Goal: Transaction & Acquisition: Purchase product/service

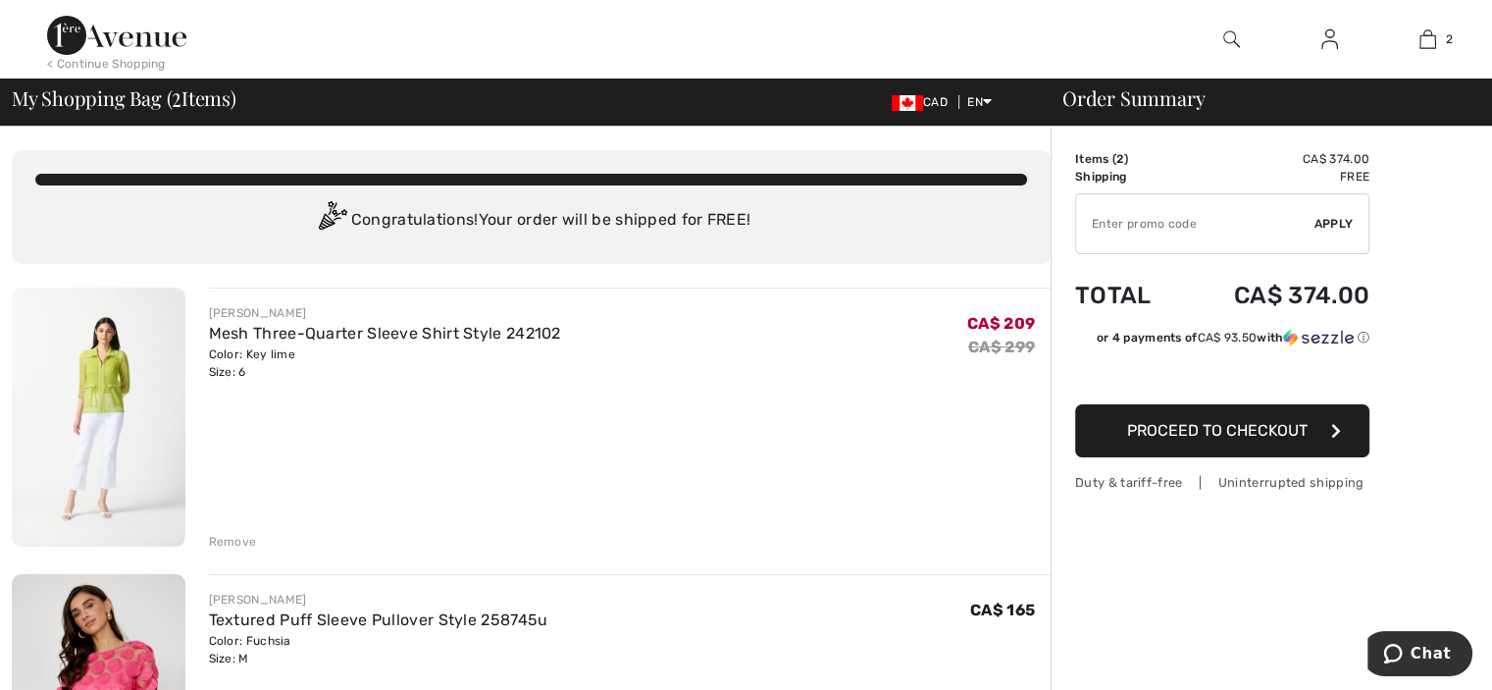
click at [220, 540] on div "Remove" at bounding box center [233, 542] width 48 height 18
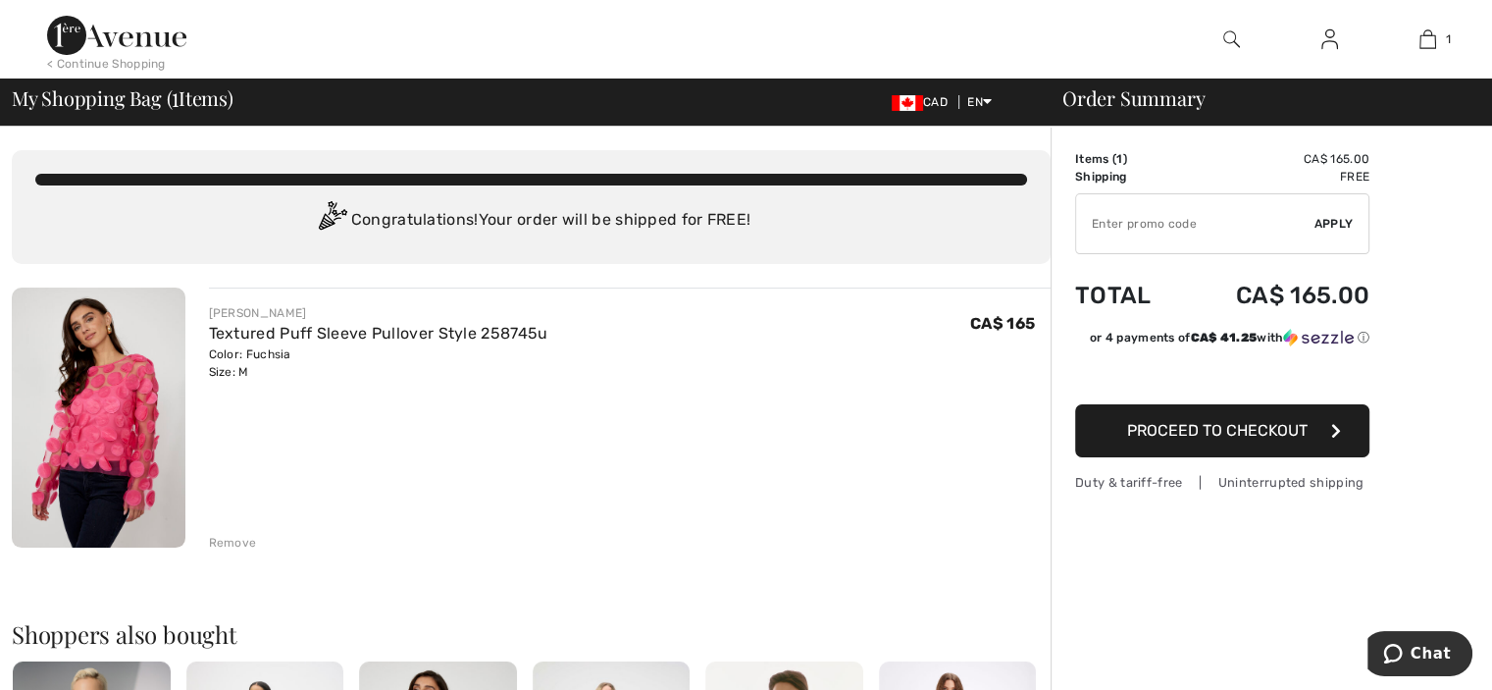
click at [226, 536] on div "Remove" at bounding box center [233, 543] width 48 height 18
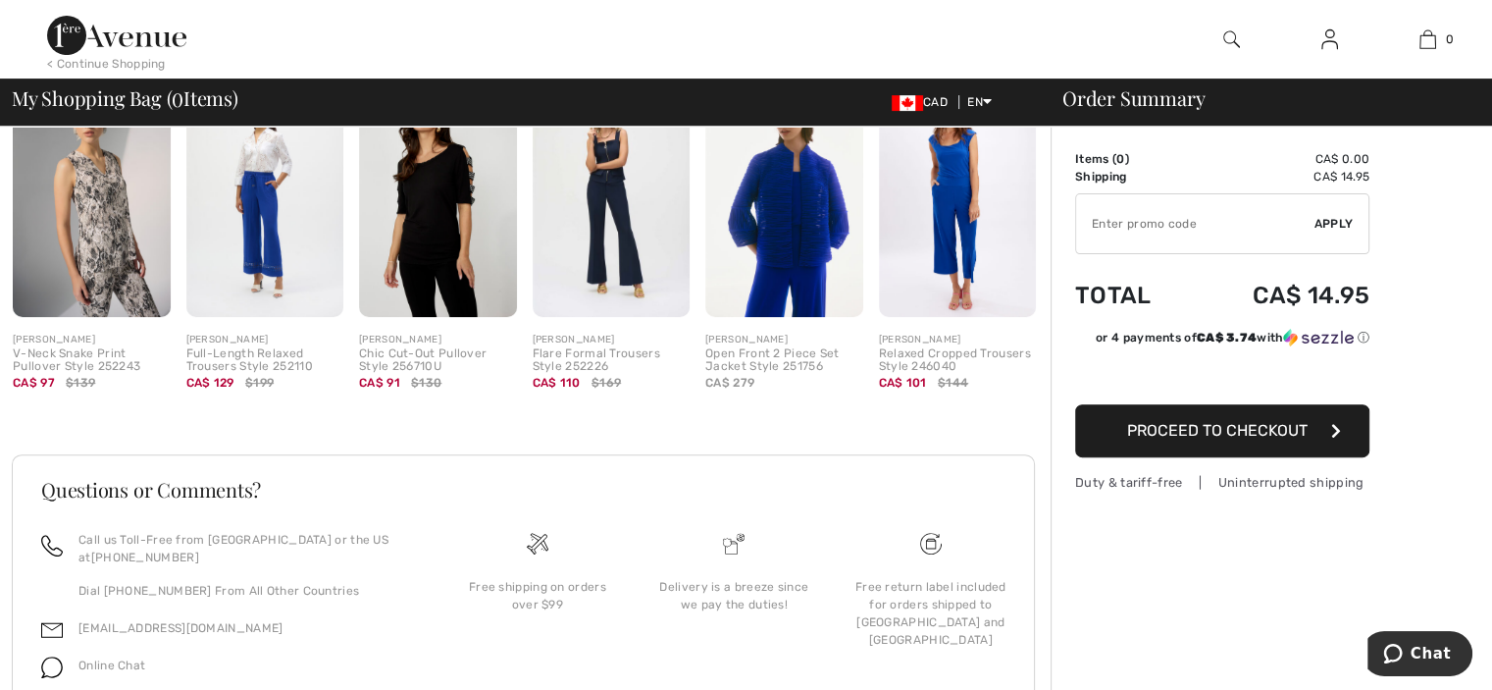
scroll to position [647, 0]
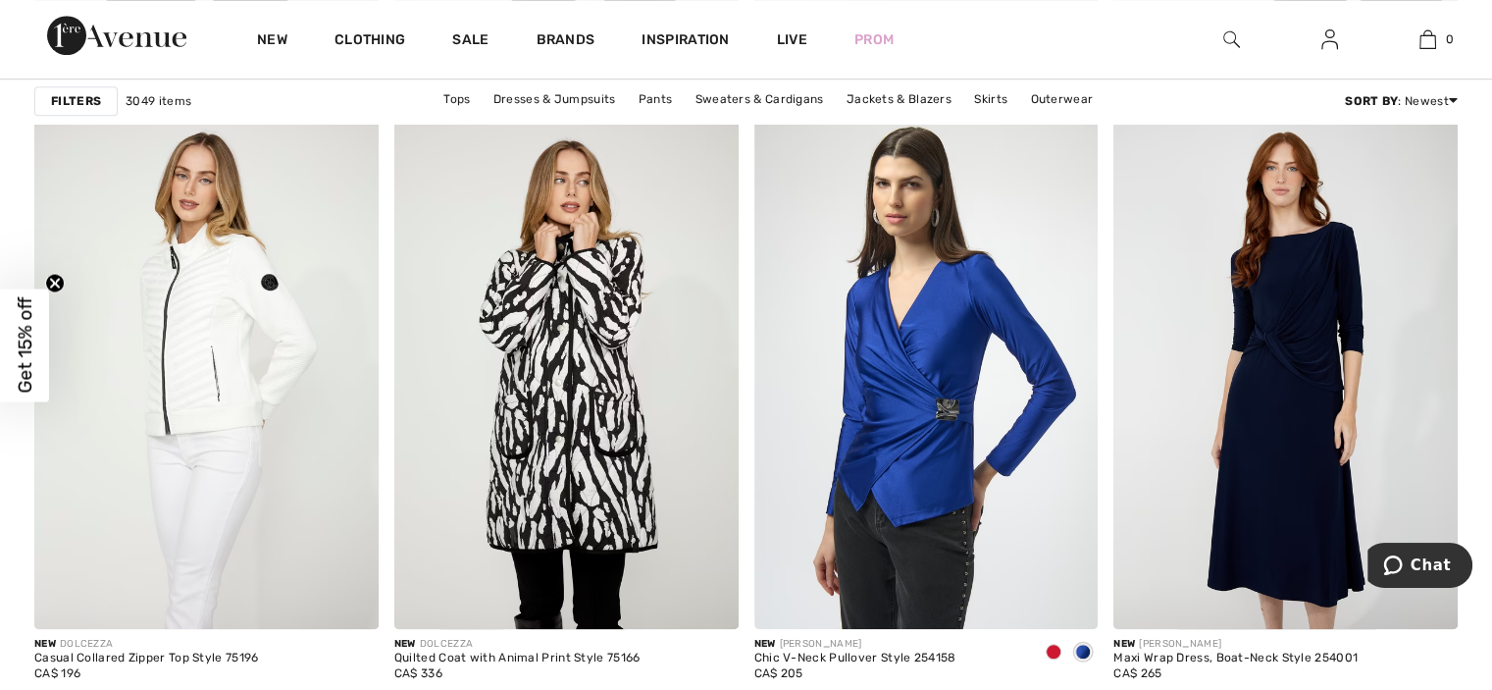
scroll to position [9023, 0]
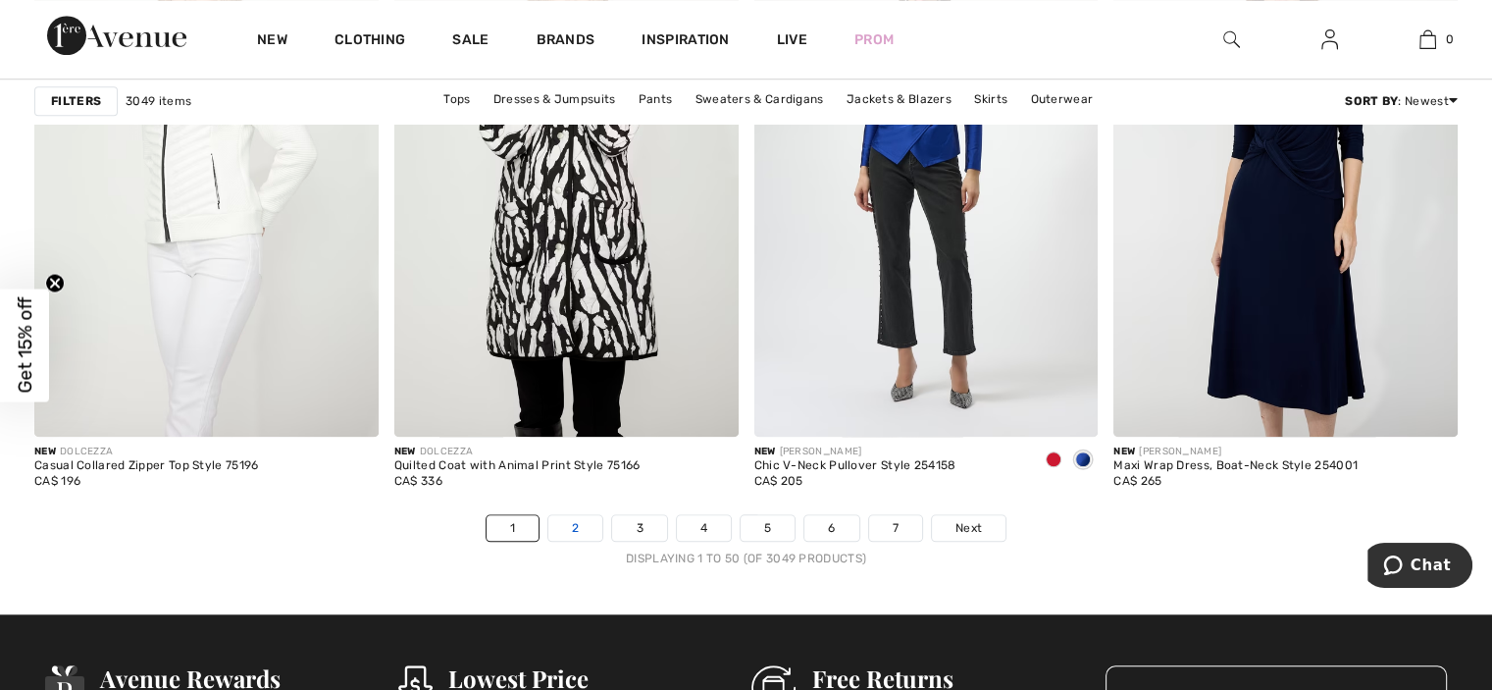
click at [579, 540] on link "2" at bounding box center [575, 528] width 54 height 26
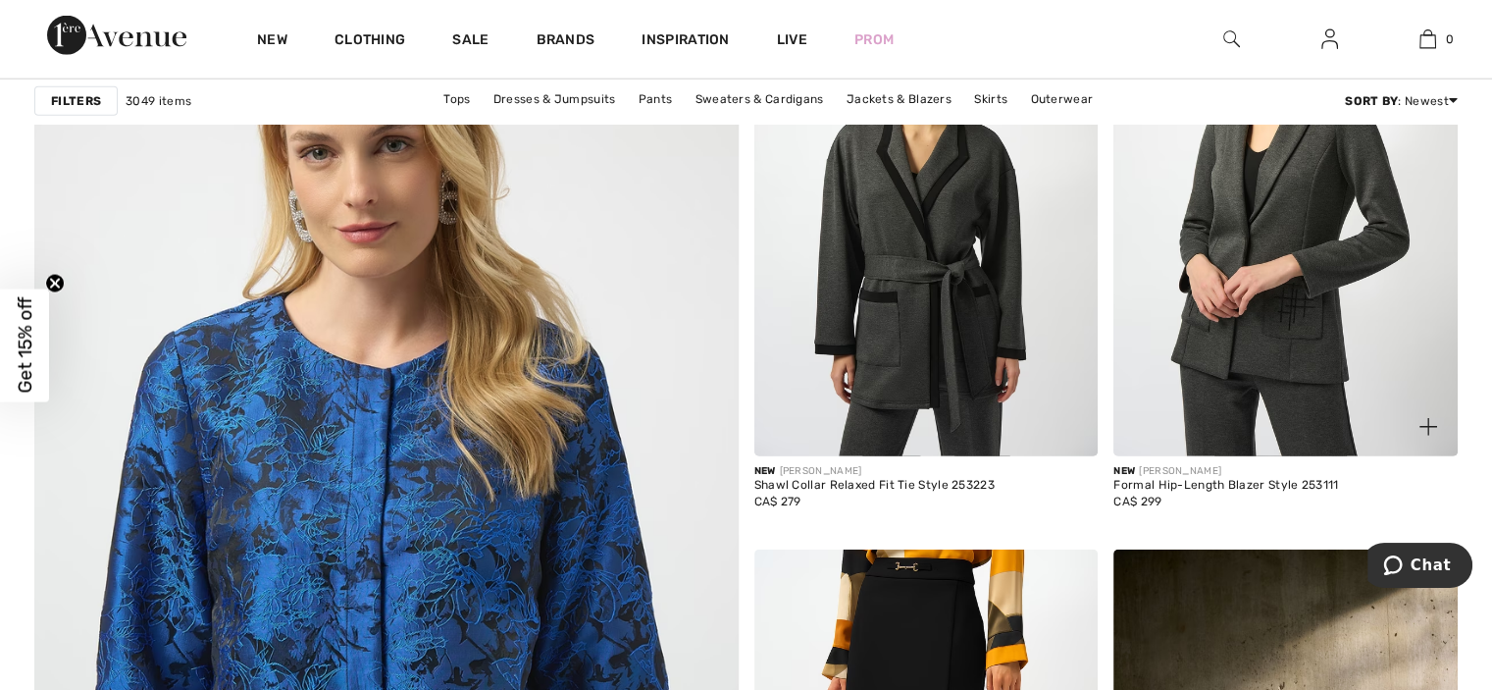
scroll to position [5198, 0]
